Goal: Navigation & Orientation: Find specific page/section

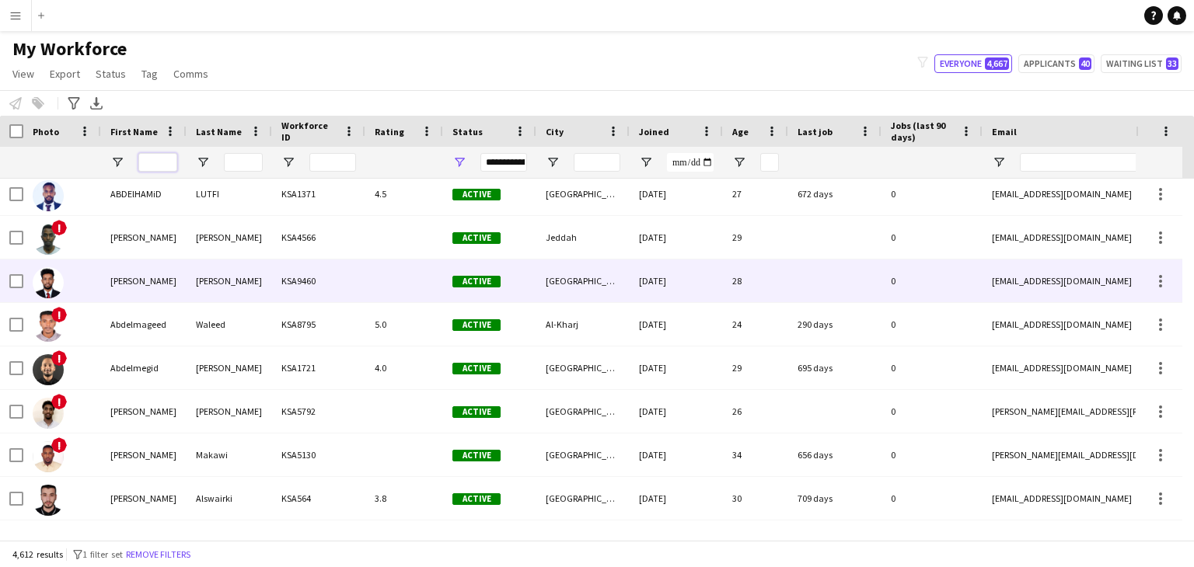
scroll to position [1355, 0]
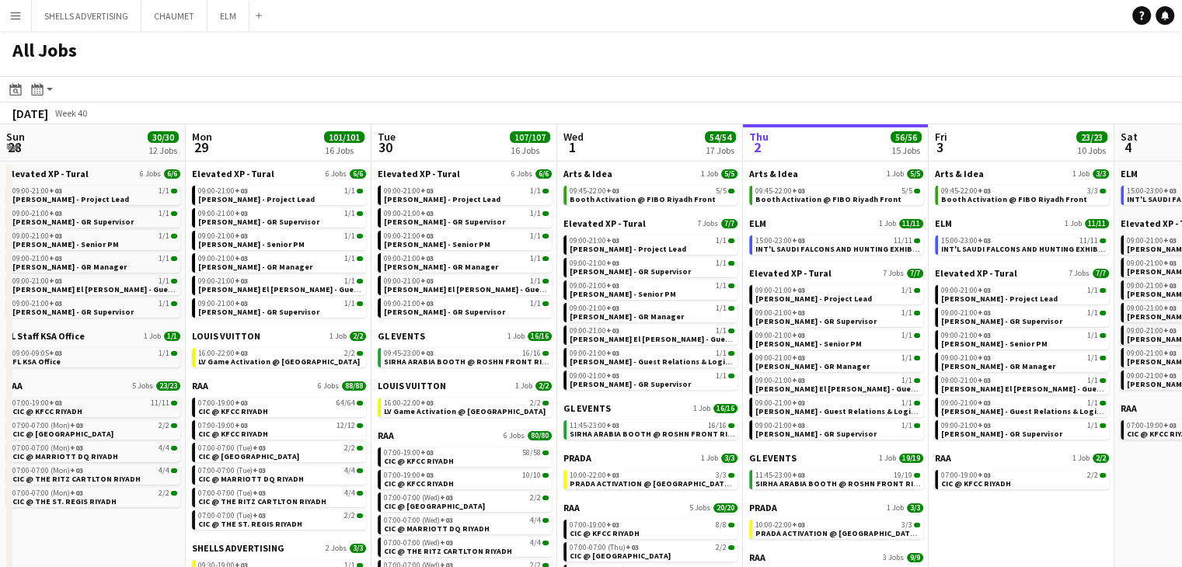
scroll to position [0, 450]
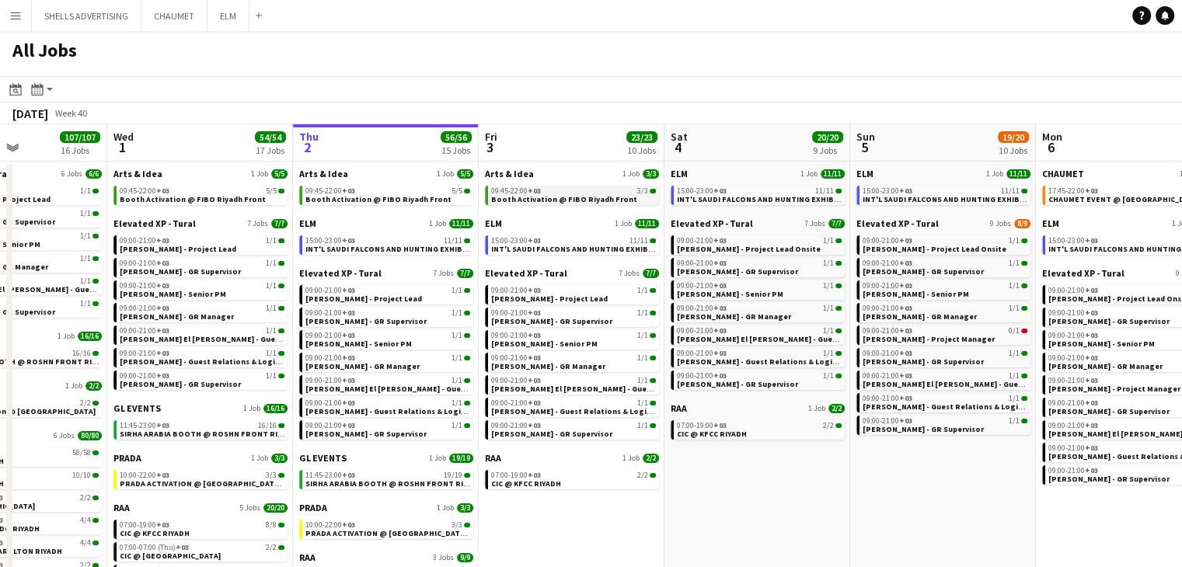
click at [538, 203] on span "Booth Activation @ FIBO Riyadh Front" at bounding box center [564, 199] width 146 height 10
click at [604, 244] on span "INT'L SAUDI FALCONS AND HUNTING EXHIBITION '25 @ [GEOGRAPHIC_DATA] - [GEOGRAPHI…" at bounding box center [673, 249] width 364 height 10
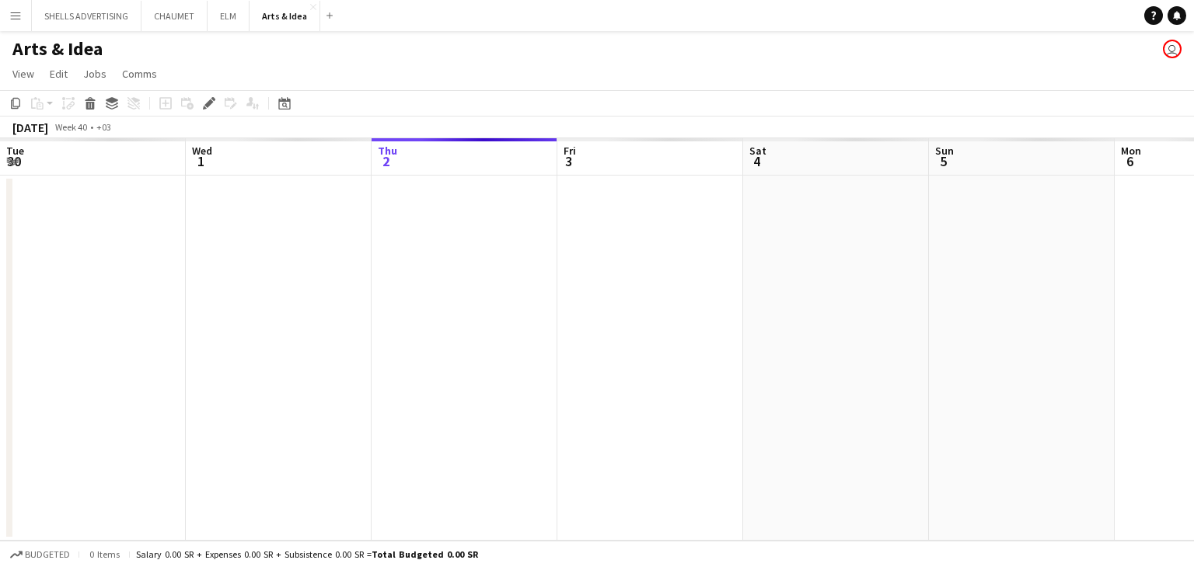
scroll to position [0, 535]
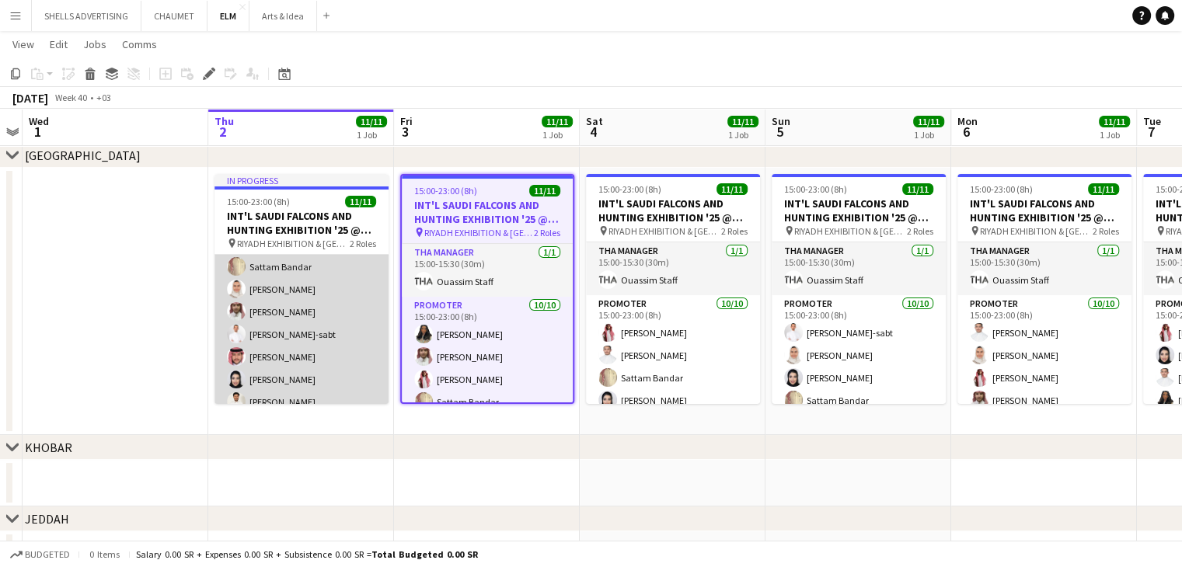
scroll to position [159, 0]
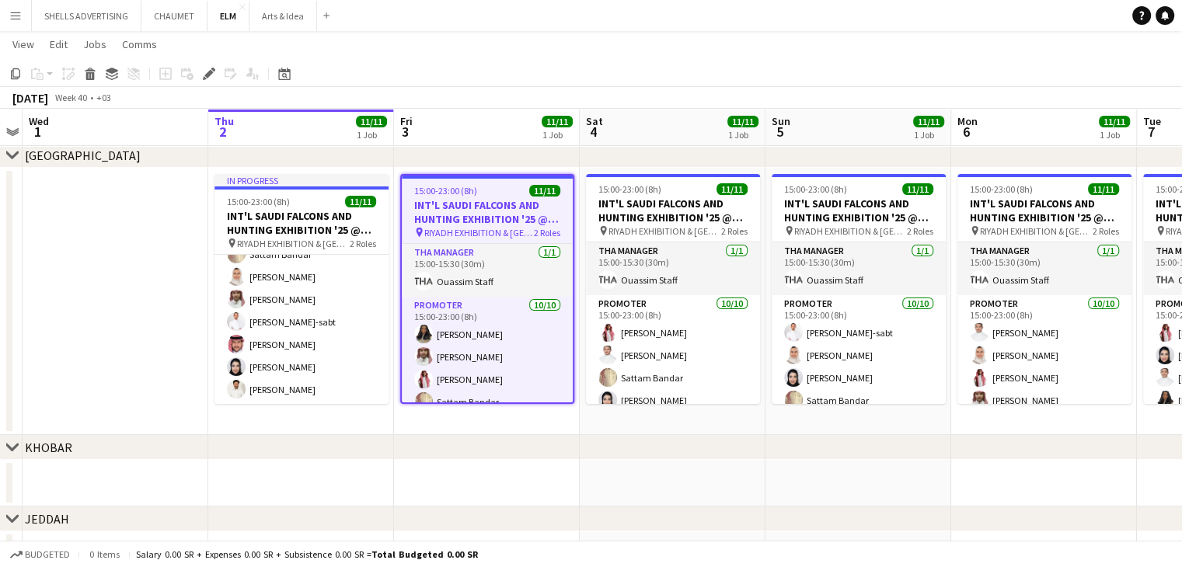
drag, startPoint x: 850, startPoint y: 461, endPoint x: 695, endPoint y: 440, distance: 156.1
click at [695, 440] on div "chevron-right [GEOGRAPHIC_DATA] chevron-right KHOBAR chevron-right JEDDAH Sun 2…" at bounding box center [591, 280] width 1182 height 595
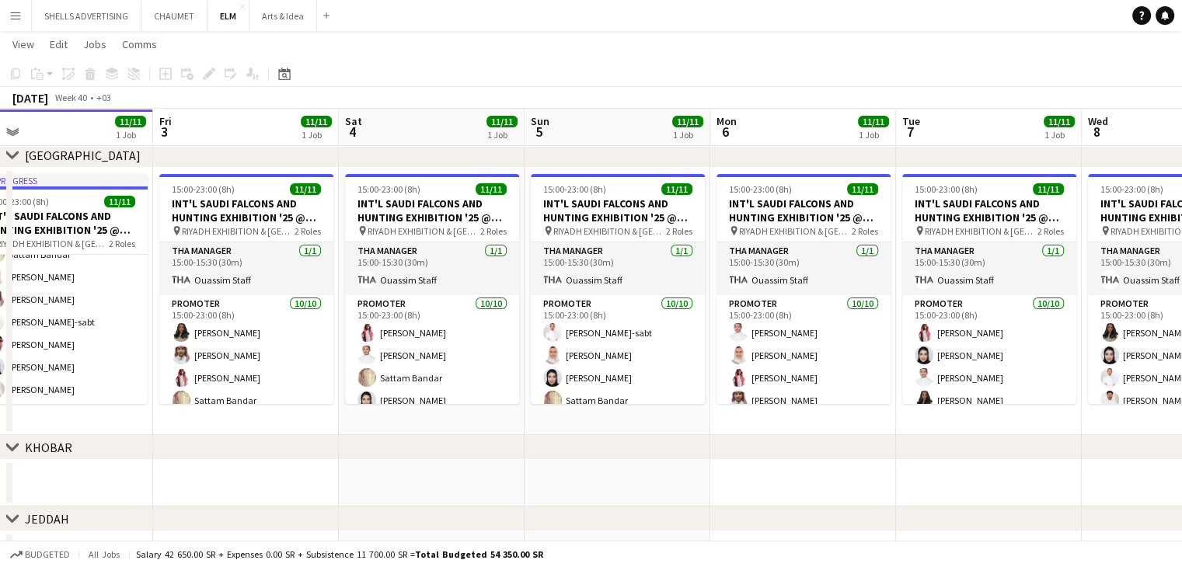
drag, startPoint x: 902, startPoint y: 472, endPoint x: 721, endPoint y: 464, distance: 181.3
click at [665, 466] on app-calendar-viewport "Mon 29 Tue 30 Wed 1 Thu 2 11/11 1 Job Fri 3 11/11 1 Job Sat 4 11/11 1 Job Sun 5…" at bounding box center [591, 280] width 1182 height 595
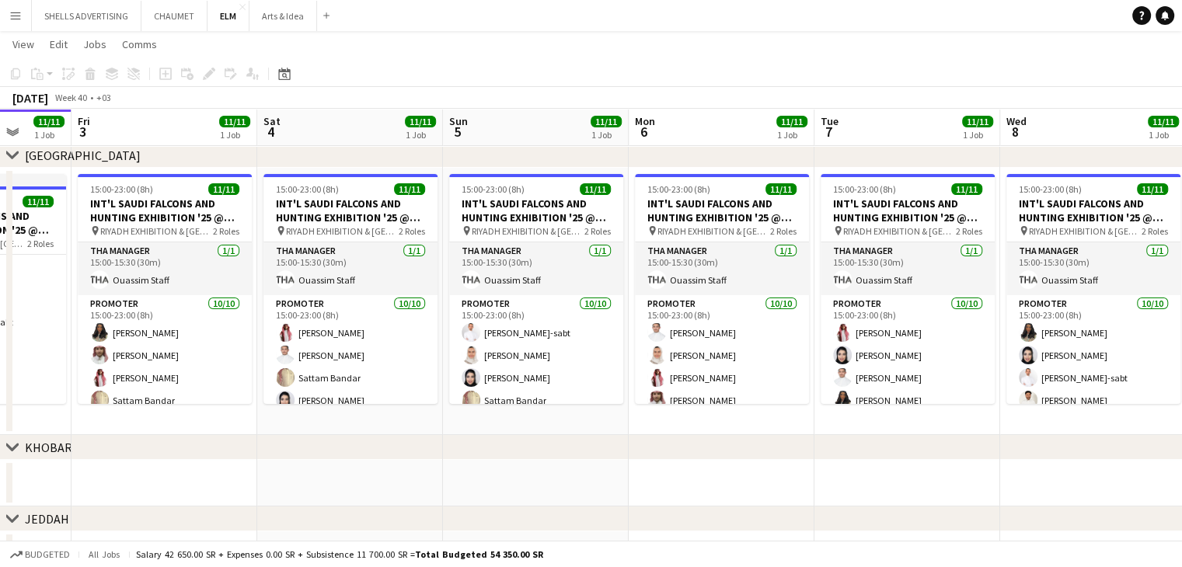
drag, startPoint x: 727, startPoint y: 455, endPoint x: 719, endPoint y: 454, distance: 8.6
click at [678, 451] on div "chevron-right [GEOGRAPHIC_DATA] chevron-right KHOBAR chevron-right JEDDAH Mon 2…" at bounding box center [591, 280] width 1182 height 595
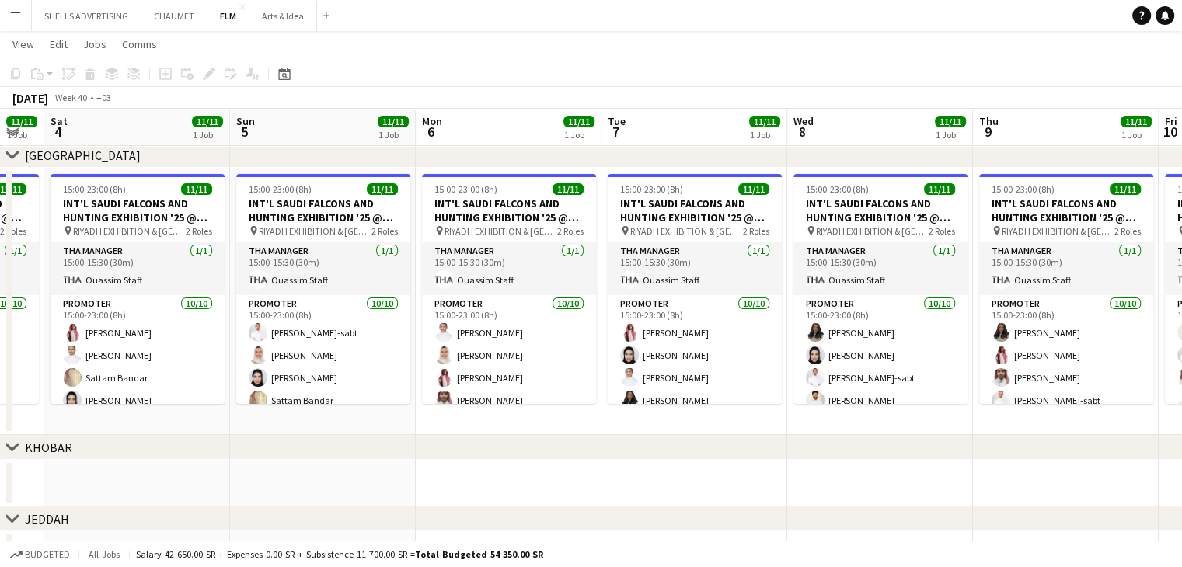
drag, startPoint x: 790, startPoint y: 464, endPoint x: 696, endPoint y: 459, distance: 94.1
click at [696, 459] on div "chevron-right [GEOGRAPHIC_DATA] chevron-right KHOBAR chevron-right JEDDAH Wed 1…" at bounding box center [591, 280] width 1182 height 595
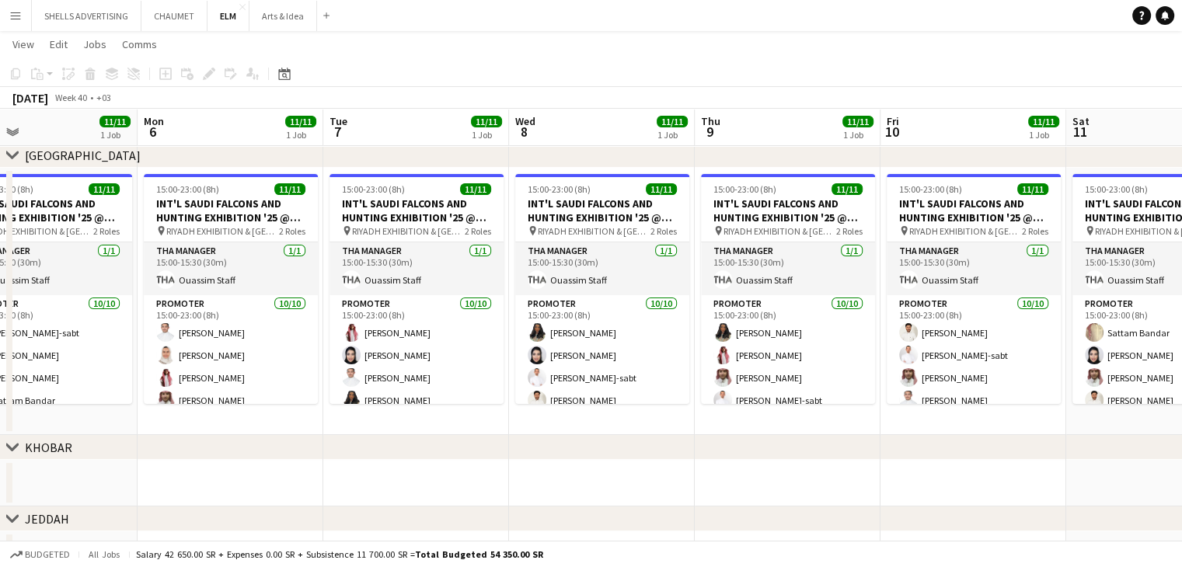
drag, startPoint x: 867, startPoint y: 469, endPoint x: 700, endPoint y: 459, distance: 167.3
click at [689, 461] on app-calendar-viewport "Fri 3 11/11 1 Job Sat 4 11/11 1 Job Sun 5 11/11 1 Job Mon 6 11/11 1 Job Tue 7 1…" at bounding box center [591, 280] width 1182 height 595
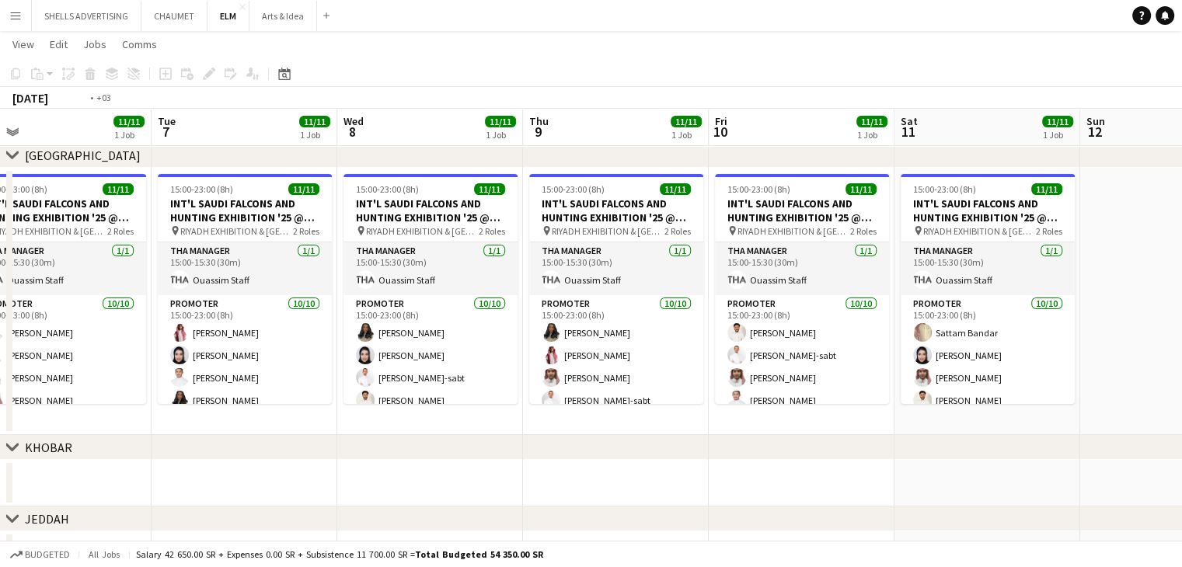
drag, startPoint x: 906, startPoint y: 481, endPoint x: 716, endPoint y: 459, distance: 191.6
click at [662, 455] on div "chevron-right [GEOGRAPHIC_DATA] chevron-right KHOBAR chevron-right JEDDAH Fri 3…" at bounding box center [591, 280] width 1182 height 595
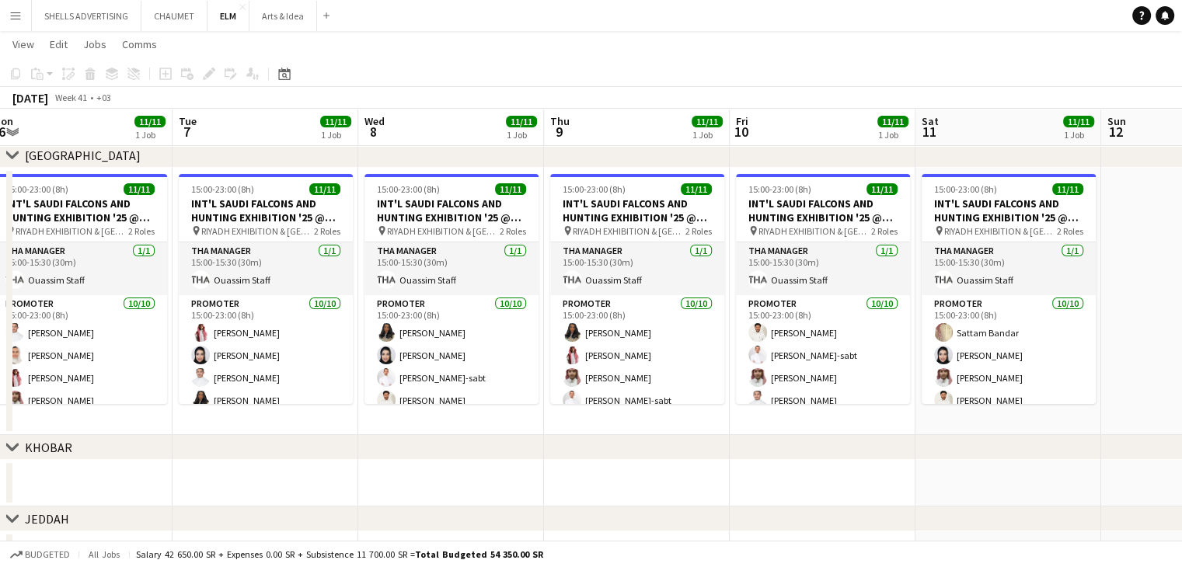
drag, startPoint x: 934, startPoint y: 480, endPoint x: 771, endPoint y: 465, distance: 163.8
click at [771, 465] on app-calendar-viewport "Fri 3 11/11 1 Job Sat 4 11/11 1 Job Sun 5 11/11 1 Job Mon 6 11/11 1 Job Tue 7 1…" at bounding box center [591, 280] width 1182 height 595
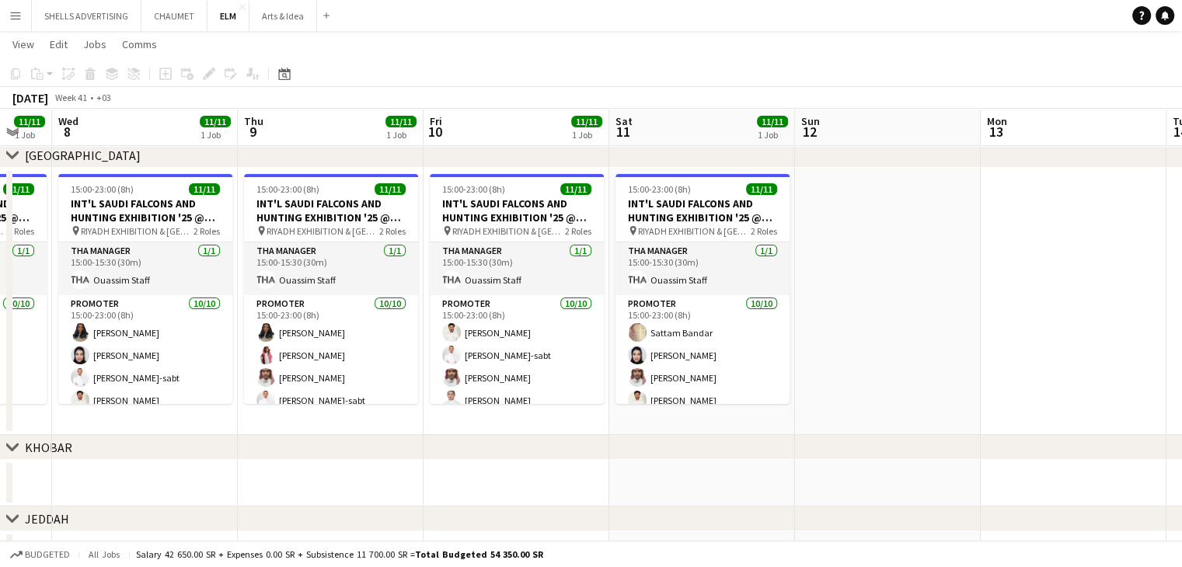
drag, startPoint x: 978, startPoint y: 464, endPoint x: 748, endPoint y: 452, distance: 229.5
click at [681, 447] on div "chevron-right [GEOGRAPHIC_DATA] chevron-right KHOBAR chevron-right JEDDAH Sat 4…" at bounding box center [591, 280] width 1182 height 595
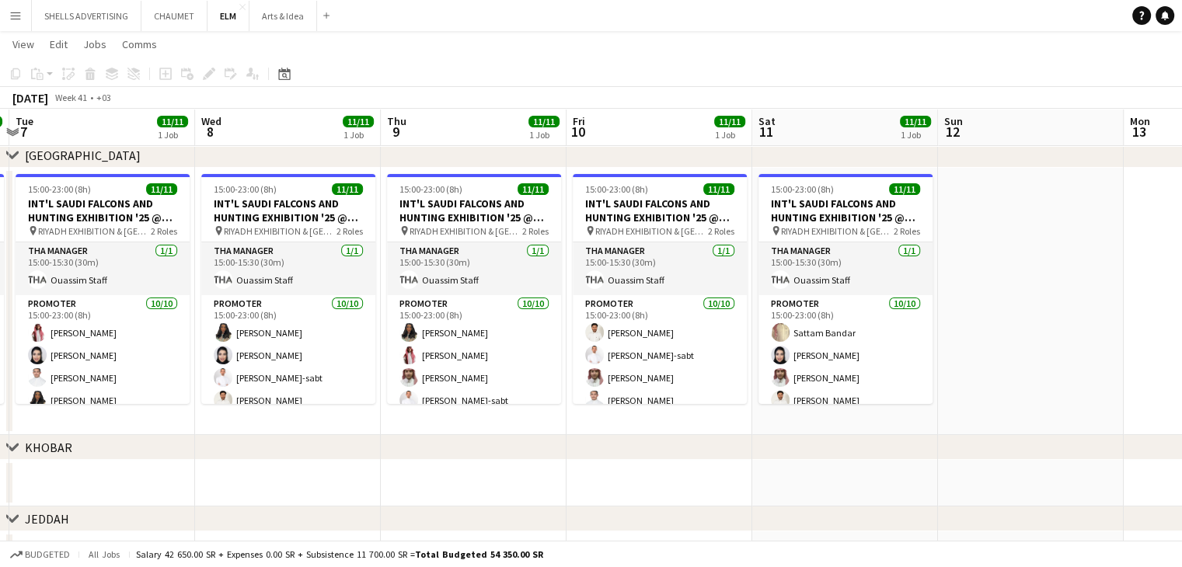
drag, startPoint x: 974, startPoint y: 492, endPoint x: 634, endPoint y: 442, distance: 344.0
click at [634, 442] on div "chevron-right [GEOGRAPHIC_DATA] chevron-right KHOBAR chevron-right JEDDAH Sat 4…" at bounding box center [591, 280] width 1182 height 595
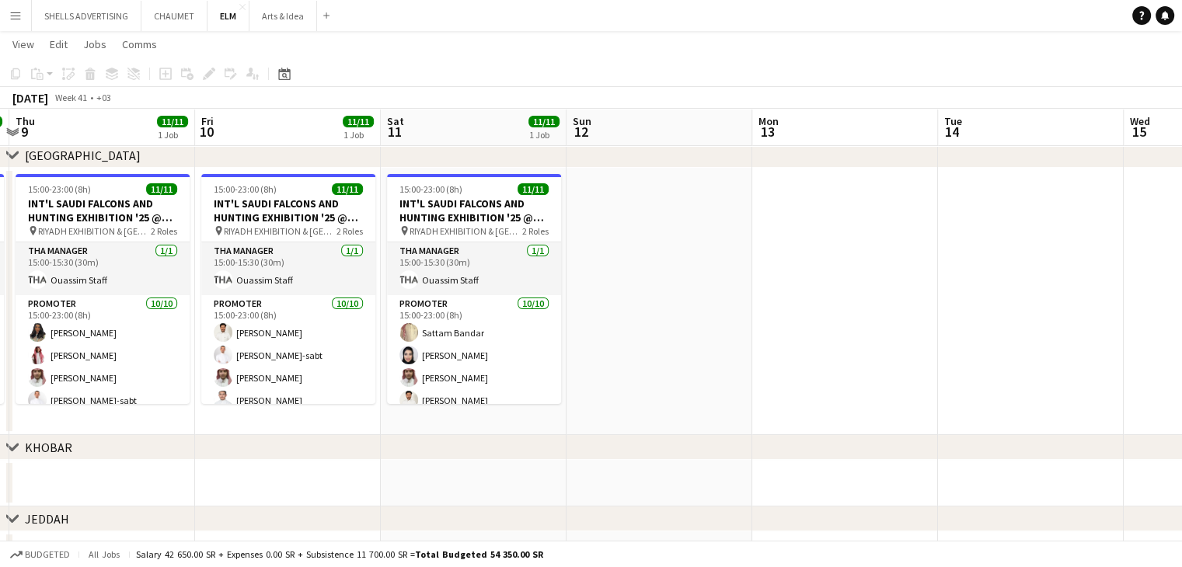
drag, startPoint x: 912, startPoint y: 458, endPoint x: 578, endPoint y: 389, distance: 341.2
click at [647, 423] on div "chevron-right [GEOGRAPHIC_DATA] chevron-right KHOBAR chevron-right JEDDAH Mon 6…" at bounding box center [591, 280] width 1182 height 595
